Goal: Information Seeking & Learning: Learn about a topic

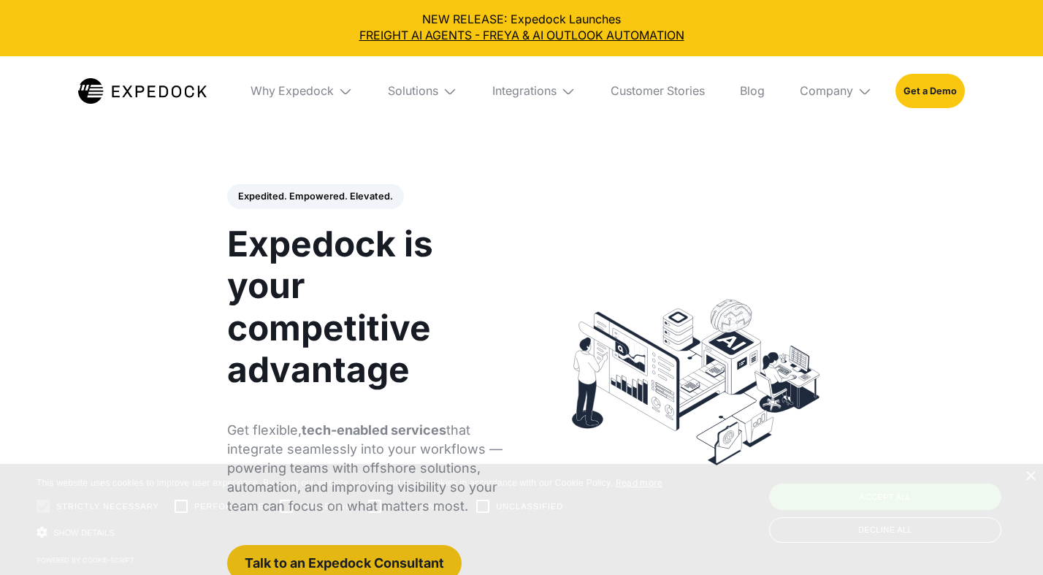
select select
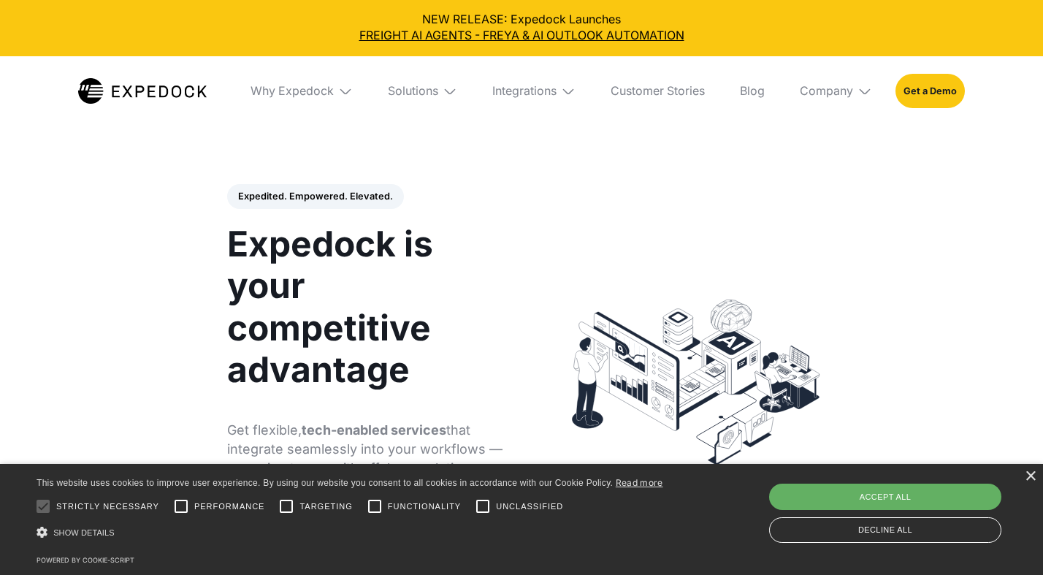
click at [963, 488] on div "Accept all" at bounding box center [885, 497] width 232 height 26
checkbox input "true"
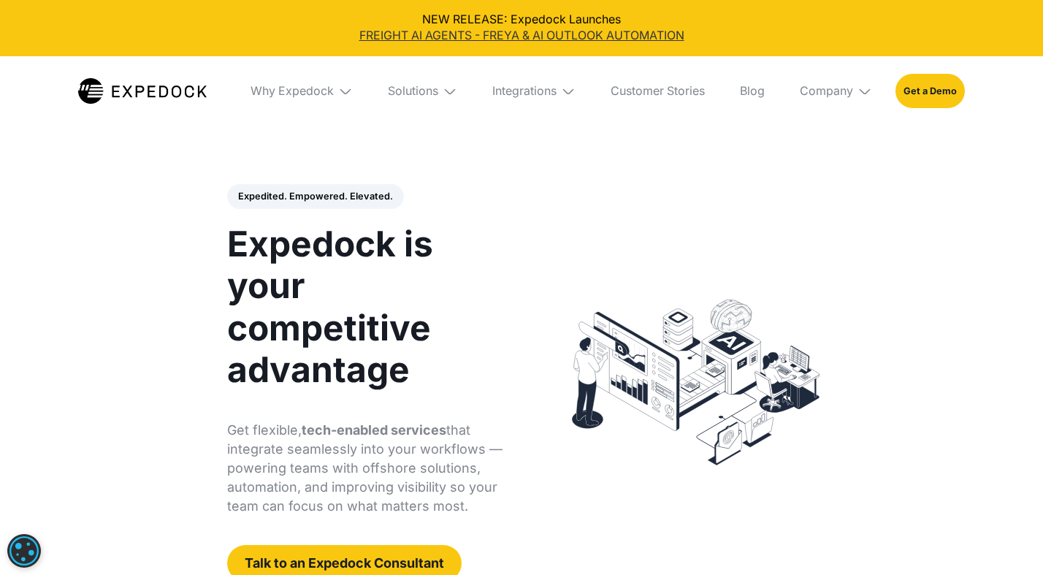
click at [576, 33] on link "FREIGHT AI AGENTS - FREYA & AI OUTLOOK AUTOMATION" at bounding box center [522, 36] width 1020 height 16
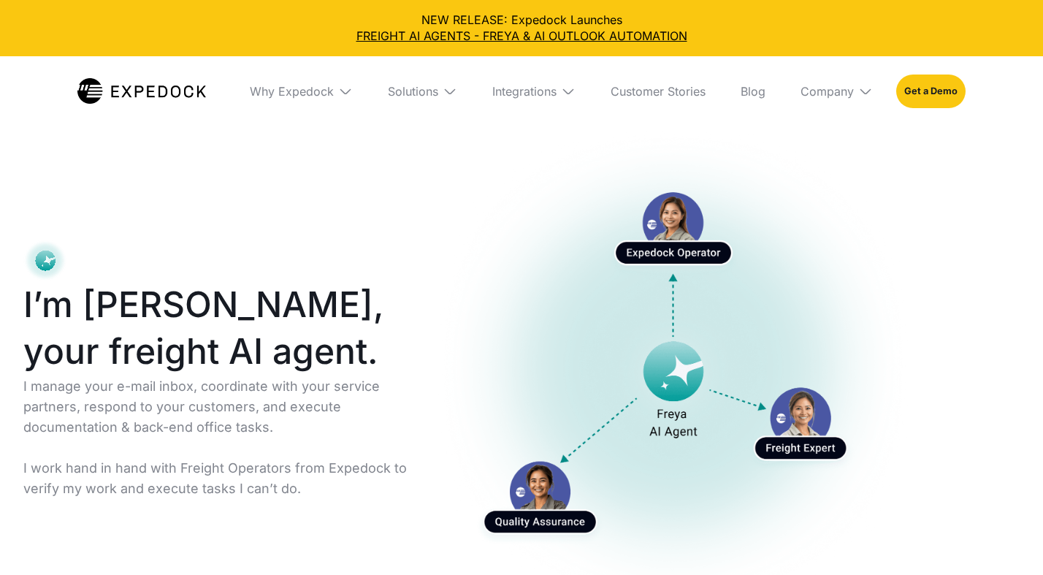
select select
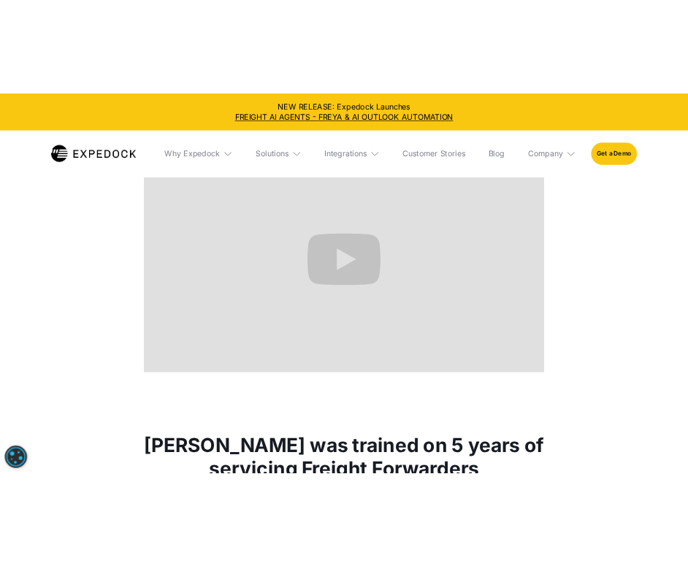
scroll to position [688, 0]
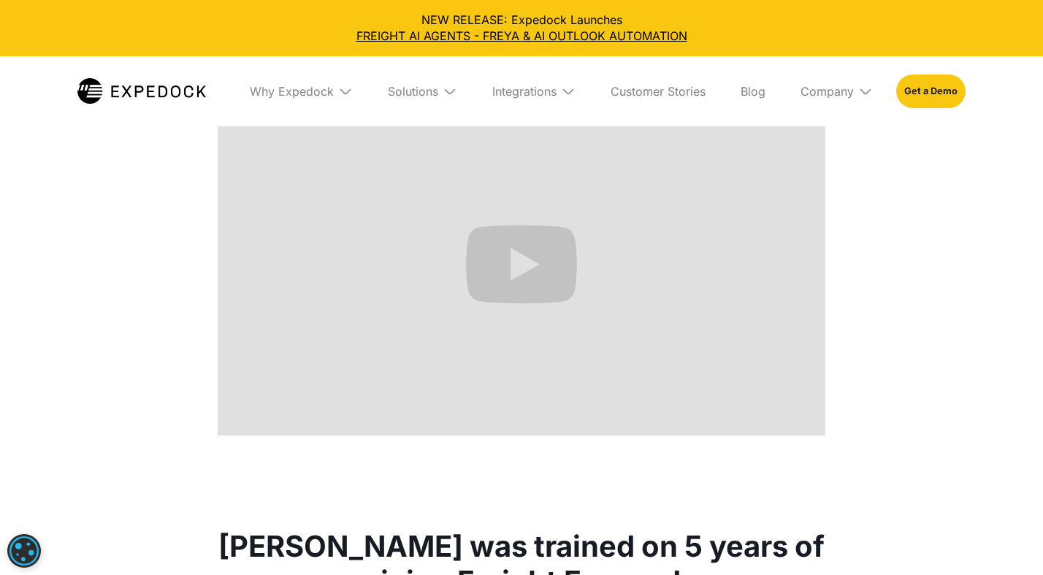
click at [915, 385] on div "Here is how our email automation works Sample use cases in this video are autom…" at bounding box center [521, 222] width 1043 height 519
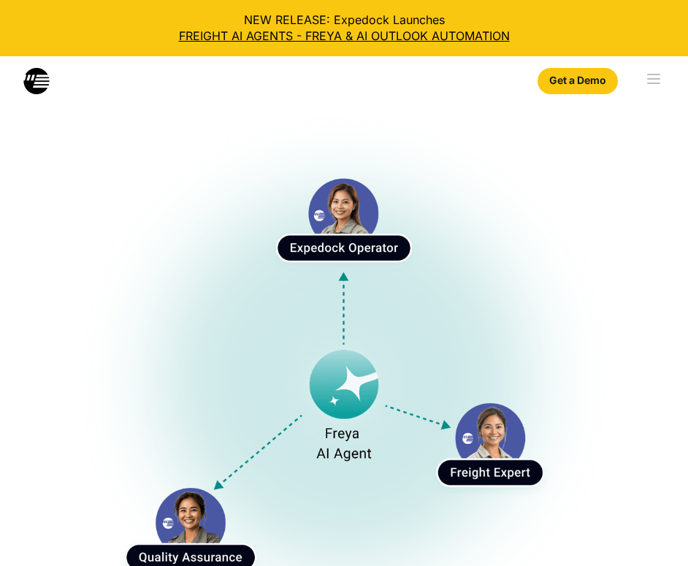
select select
